Goal: Find specific page/section: Find specific page/section

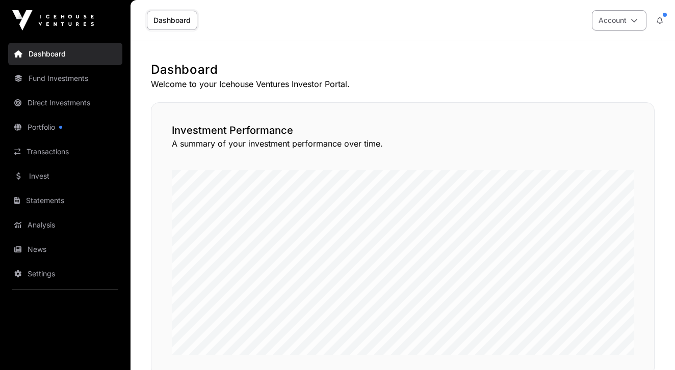
click at [631, 19] on icon at bounding box center [633, 20] width 7 height 7
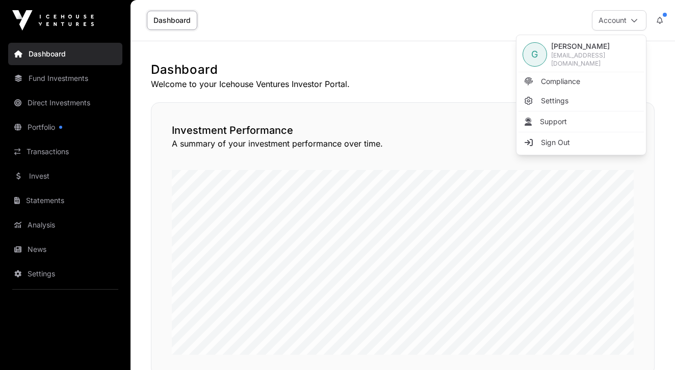
click at [484, 67] on h1 "Dashboard" at bounding box center [402, 70] width 503 height 16
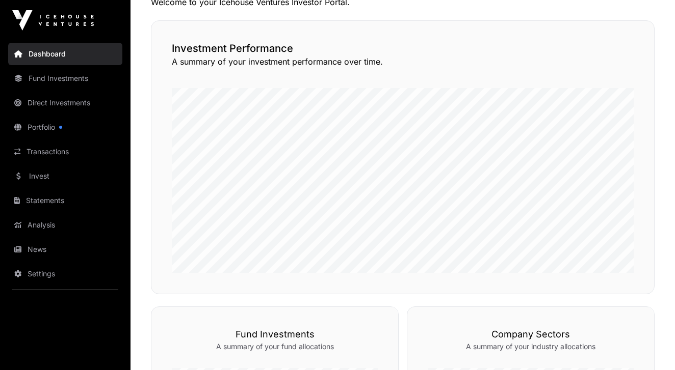
scroll to position [89, 0]
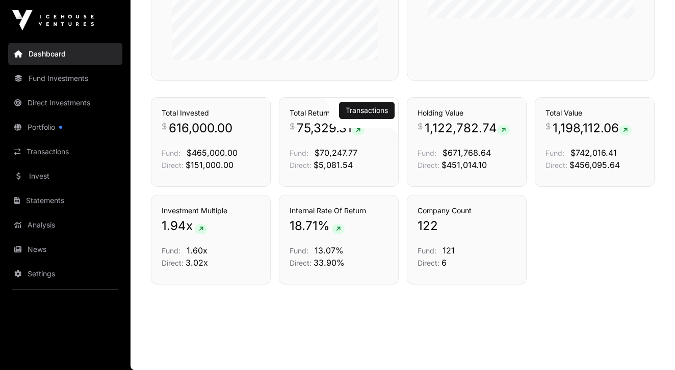
scroll to position [543, 0]
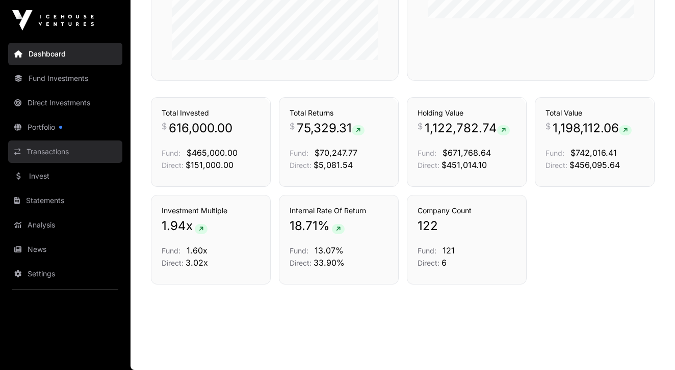
click at [73, 153] on link "Transactions" at bounding box center [65, 152] width 114 height 22
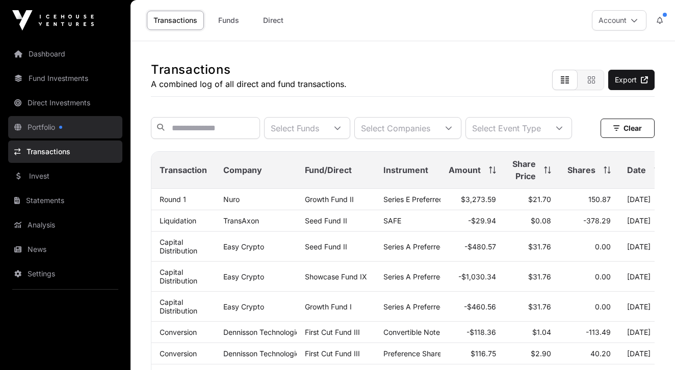
click at [60, 128] on div at bounding box center [60, 127] width 3 height 3
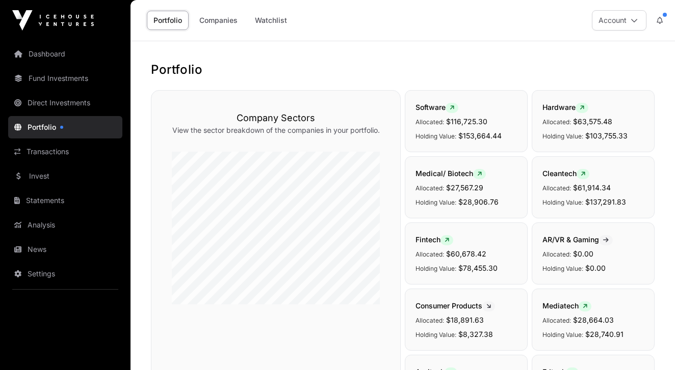
click at [662, 20] on button at bounding box center [659, 20] width 18 height 19
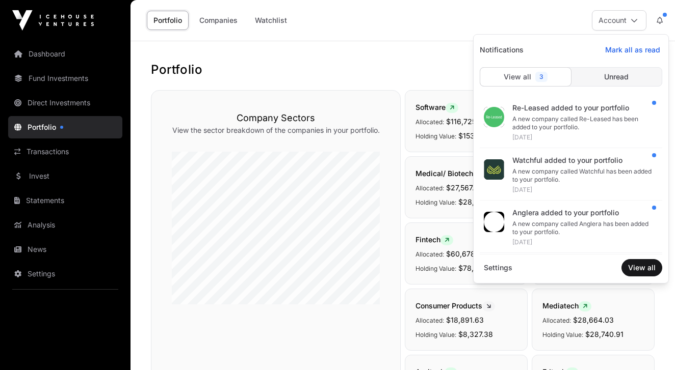
click at [620, 77] on span "Unread" at bounding box center [616, 77] width 24 height 10
click at [536, 79] on span "3" at bounding box center [541, 77] width 12 height 10
click at [420, 23] on div "Portfolio Companies Watchlist Account" at bounding box center [403, 20] width 532 height 41
